Goal: Find specific page/section

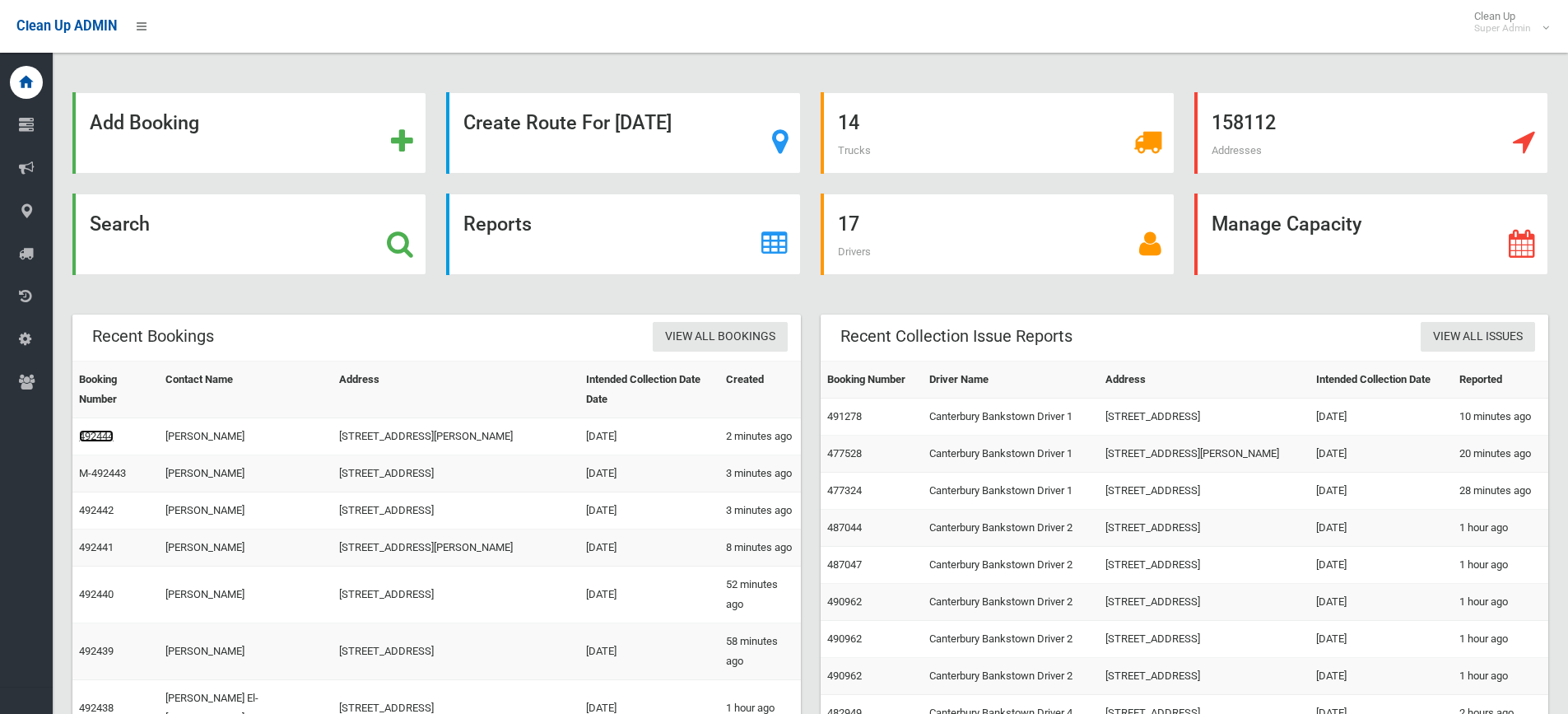
click at [102, 430] on link "492444" at bounding box center [96, 436] width 35 height 12
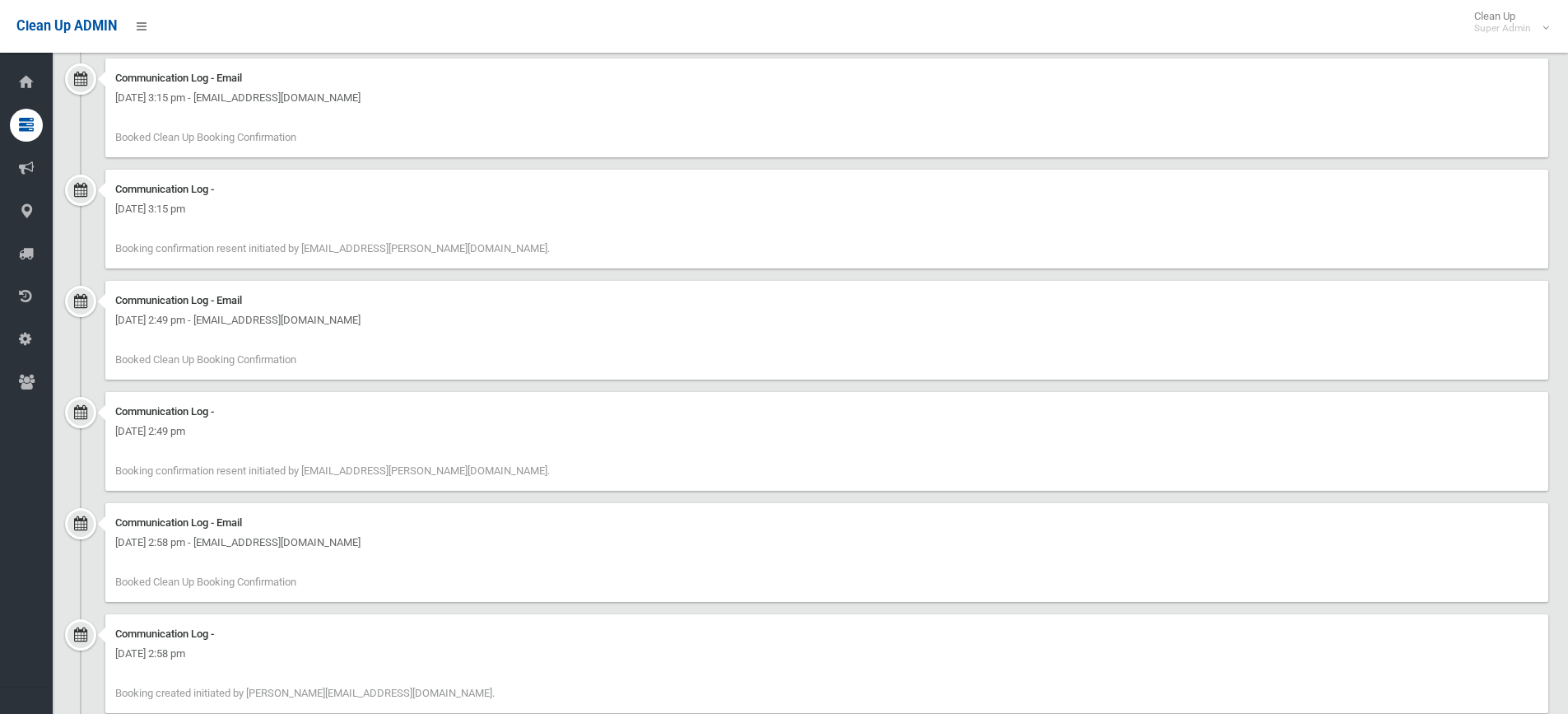
scroll to position [2346, 0]
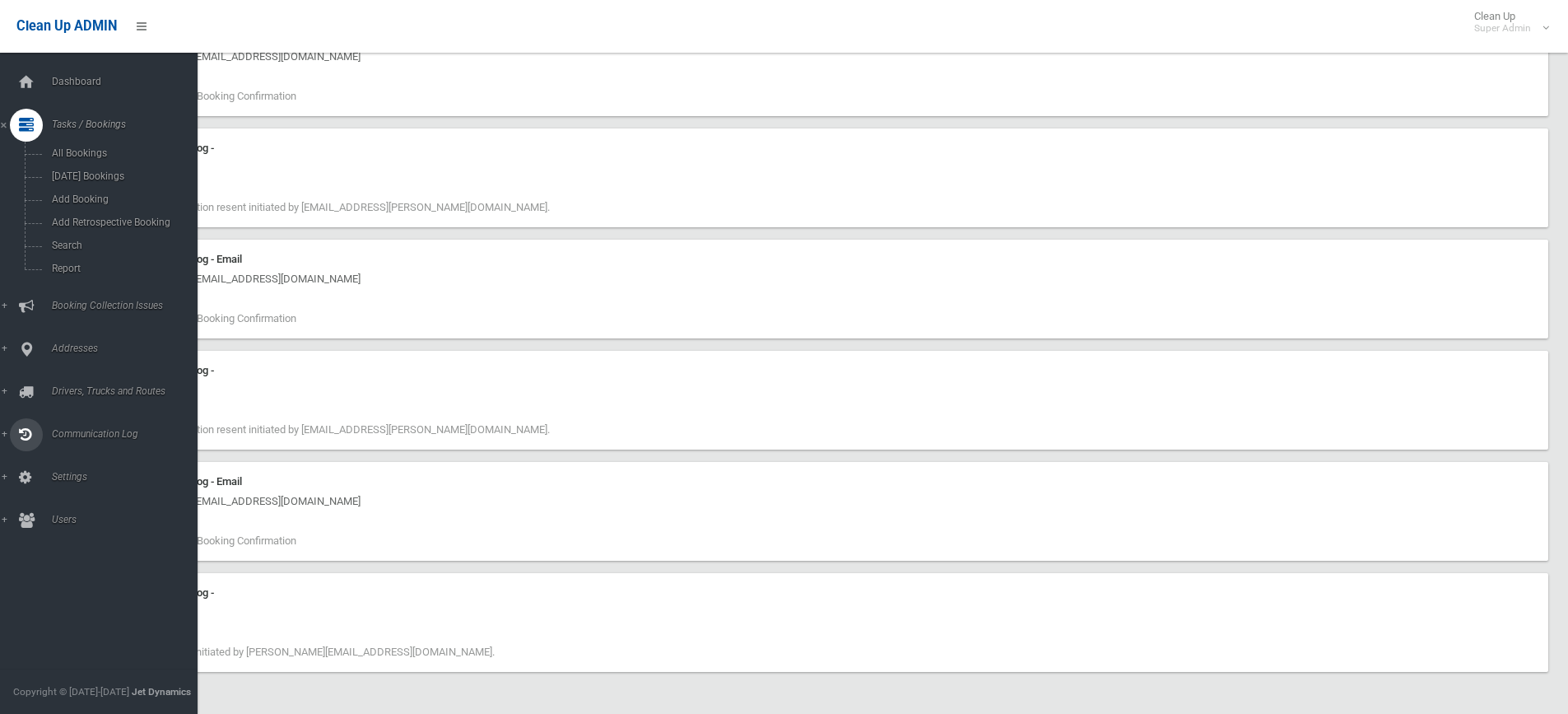
click at [84, 436] on span "Communication Log" at bounding box center [129, 433] width 163 height 12
click at [80, 328] on span "All Logs" at bounding box center [122, 324] width 149 height 12
